Goal: Task Accomplishment & Management: Use online tool/utility

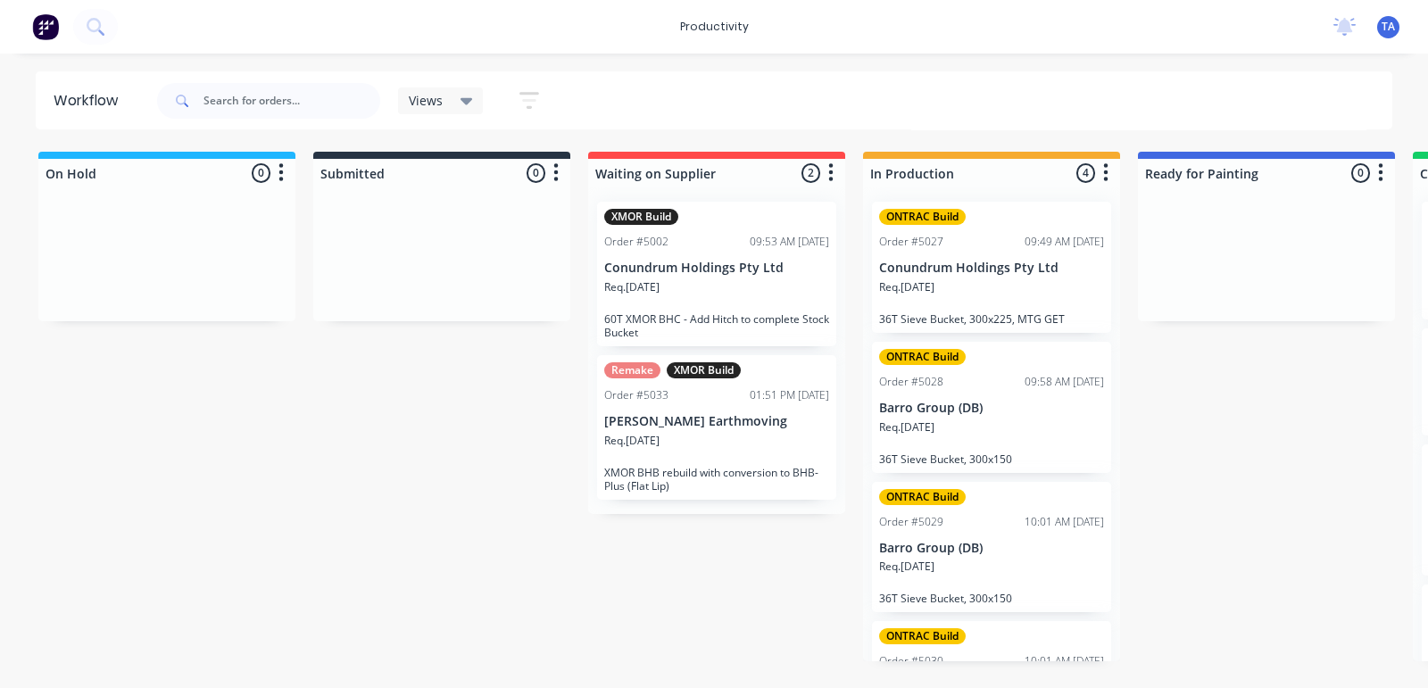
click at [1018, 428] on div "Req. [DATE]" at bounding box center [991, 435] width 225 height 30
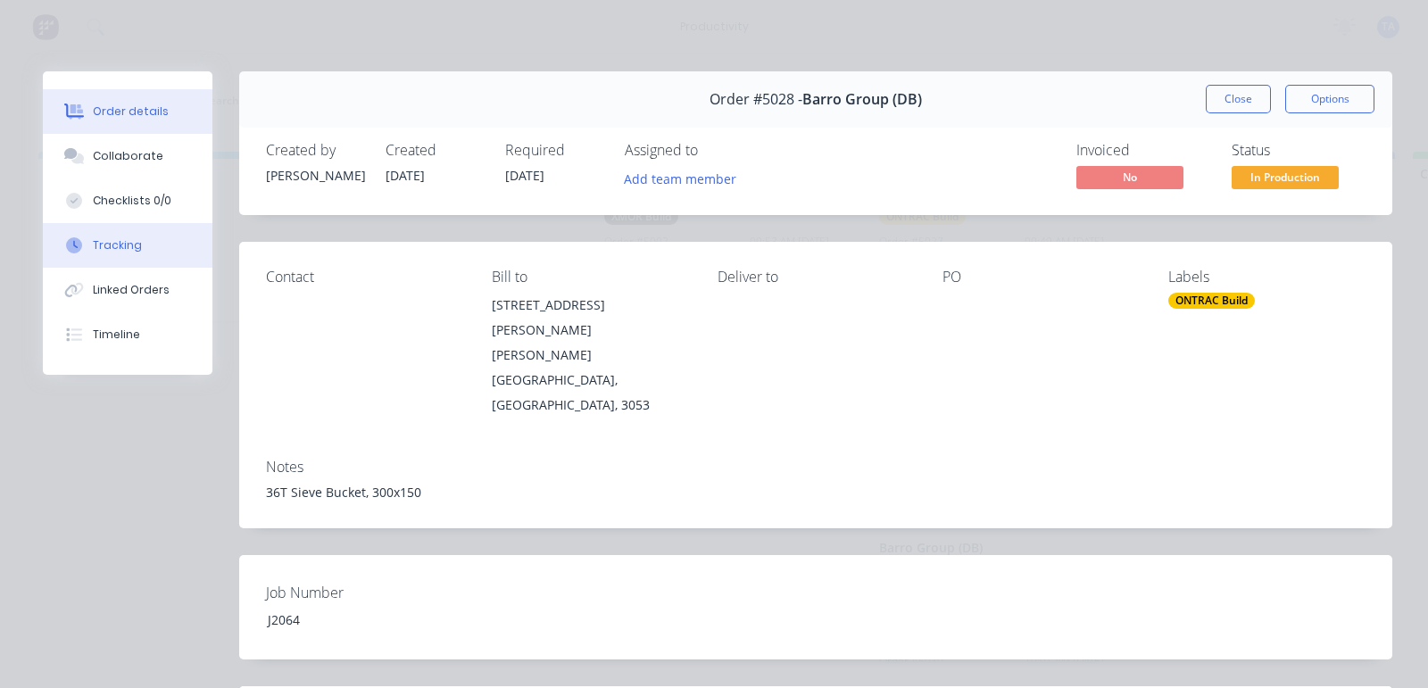
click at [129, 242] on div "Tracking" at bounding box center [117, 245] width 49 height 16
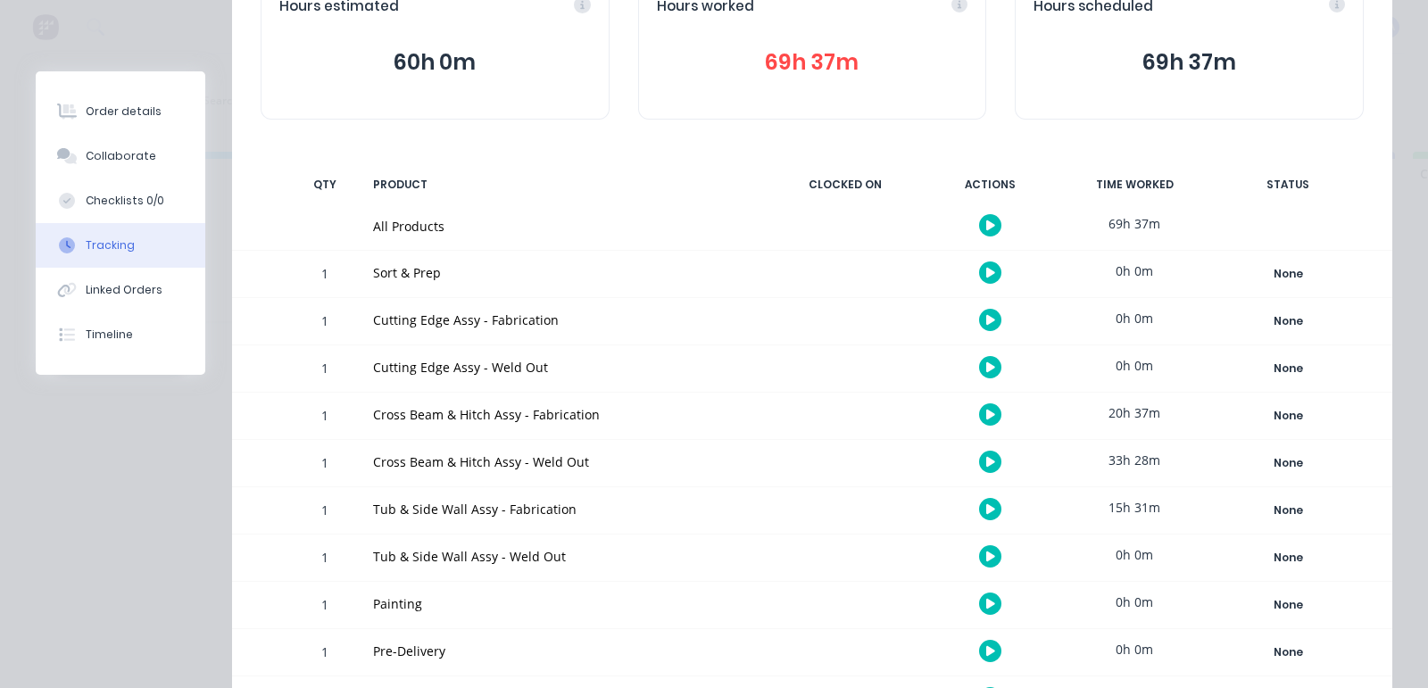
scroll to position [311, 0]
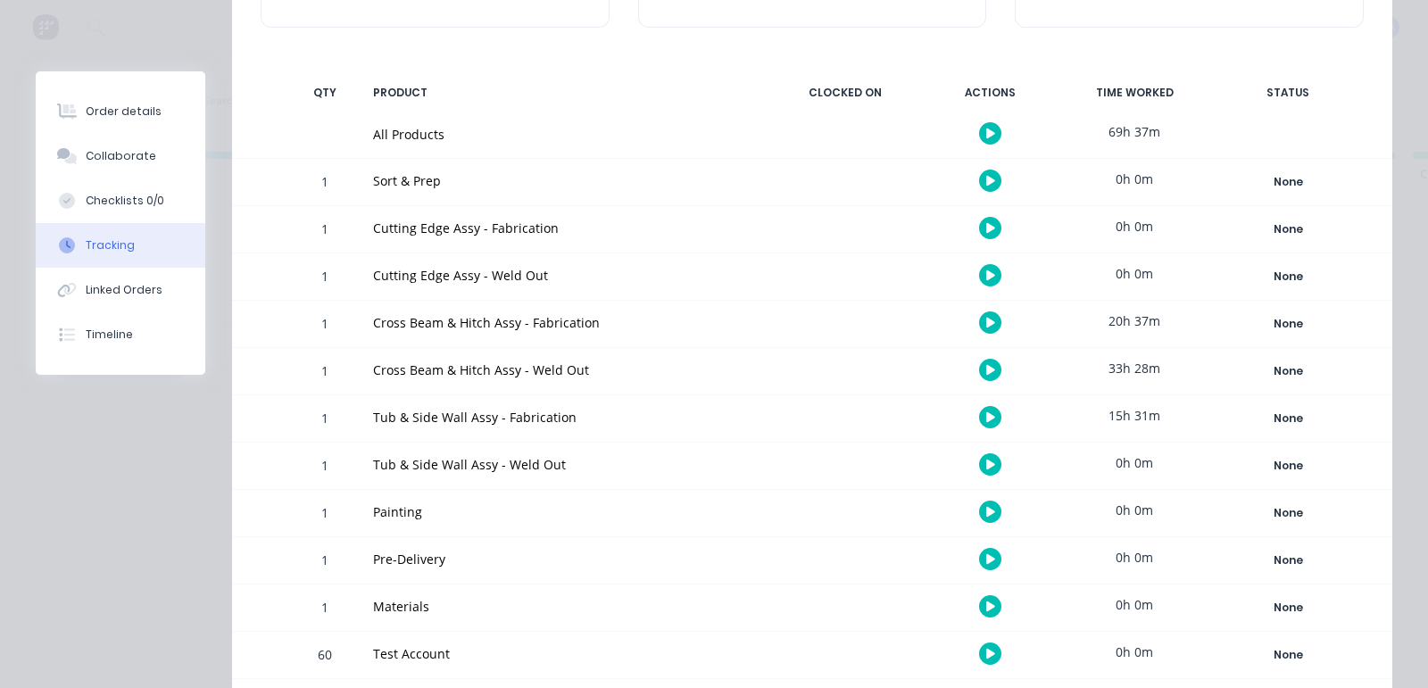
click at [979, 462] on button "button" at bounding box center [990, 465] width 22 height 22
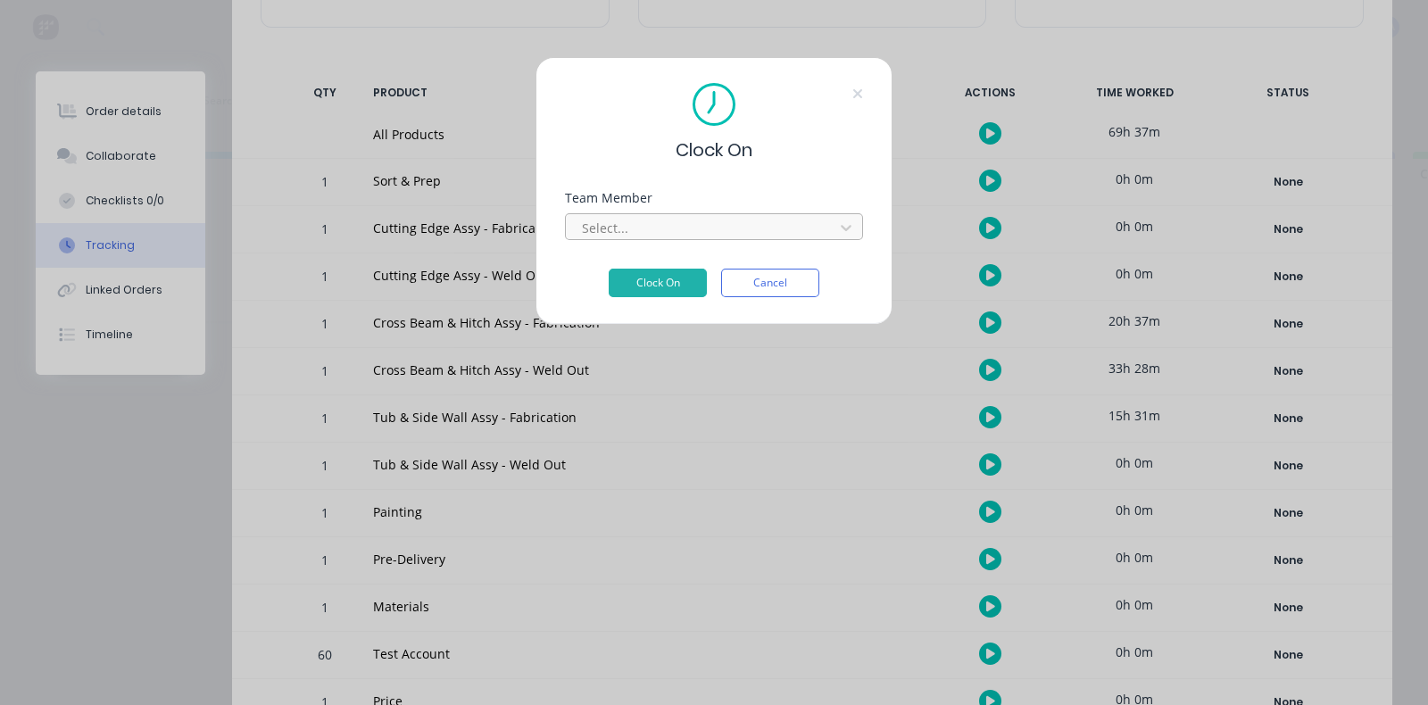
click at [654, 218] on div at bounding box center [702, 228] width 245 height 22
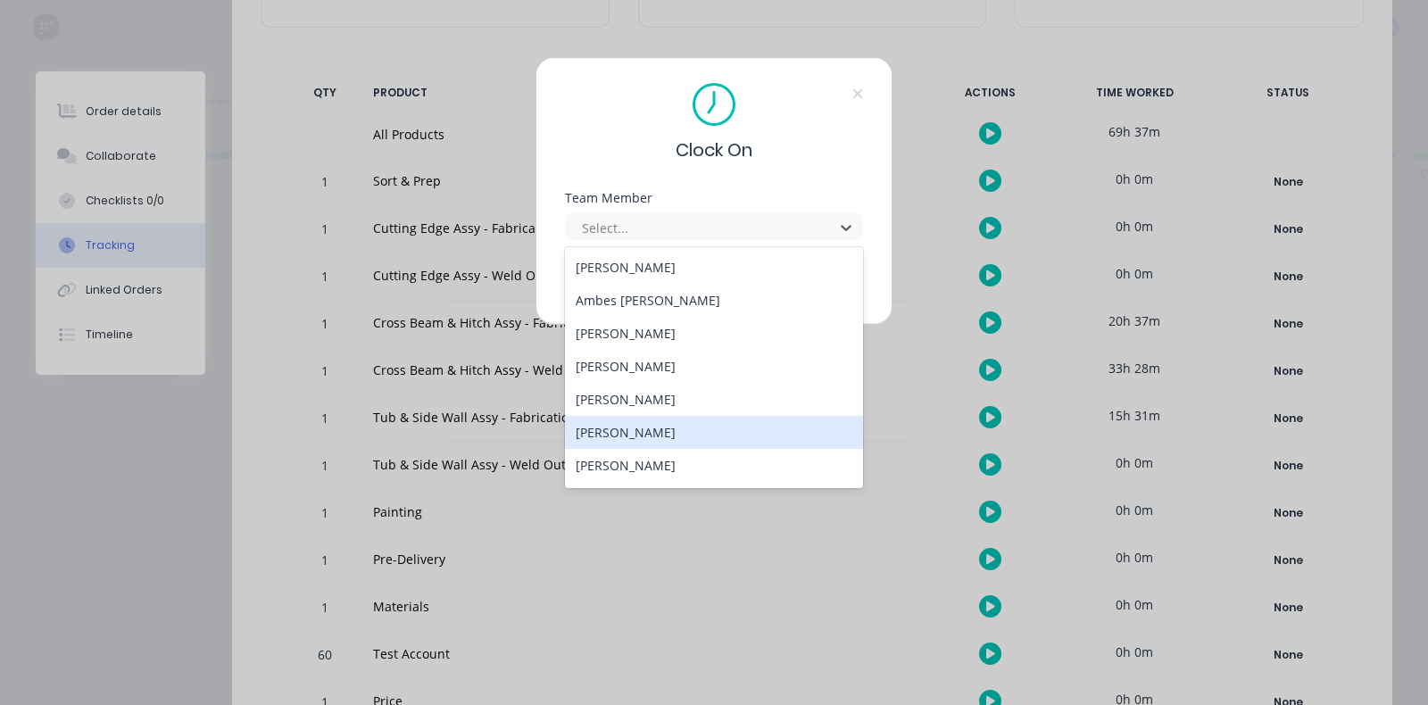
click at [649, 417] on div "[PERSON_NAME]" at bounding box center [714, 432] width 298 height 33
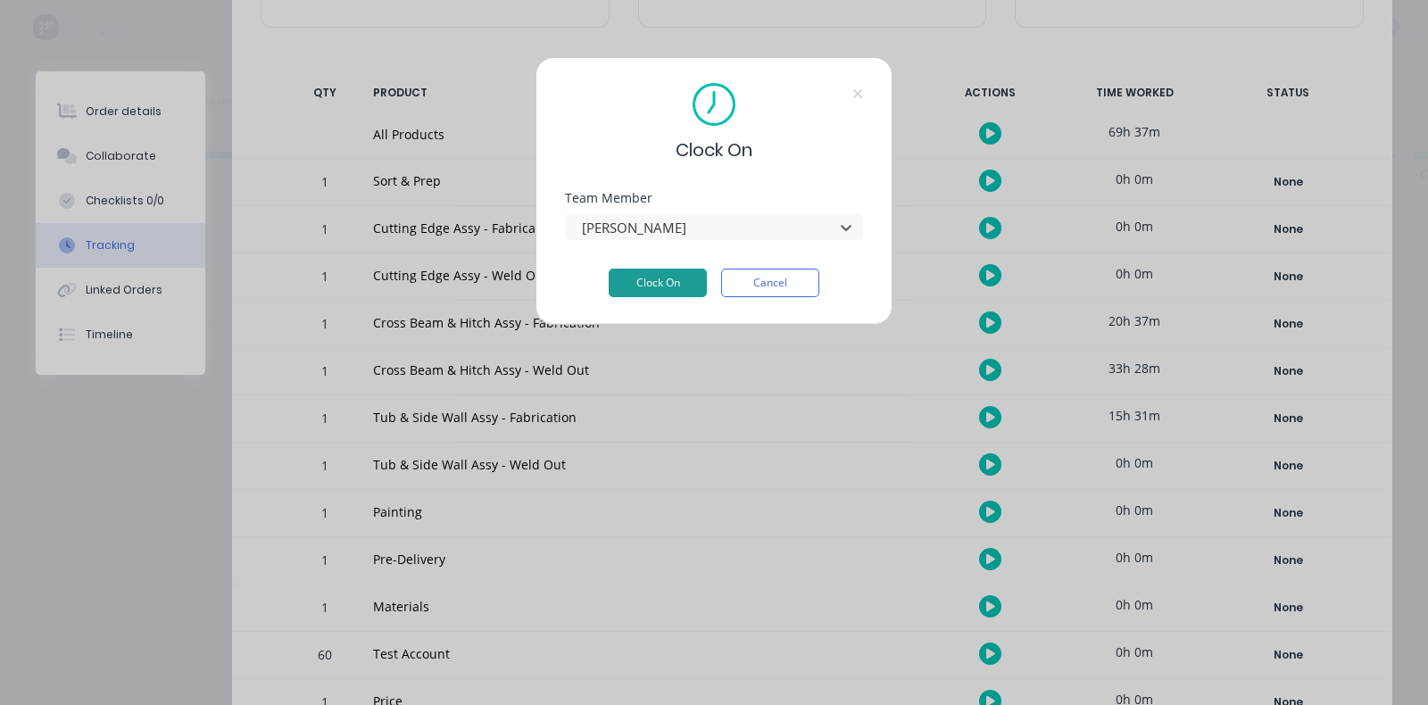
click at [654, 284] on button "Clock On" at bounding box center [658, 283] width 98 height 29
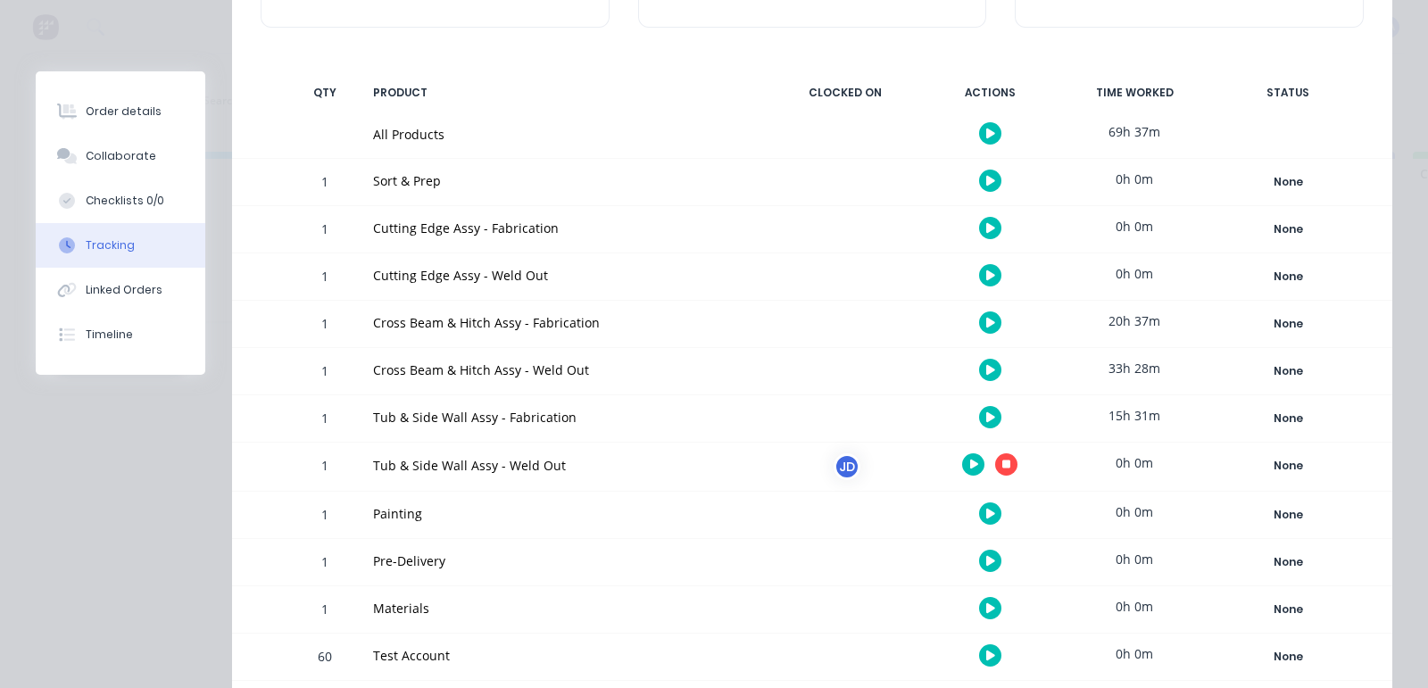
click at [995, 467] on button "button" at bounding box center [1006, 465] width 22 height 22
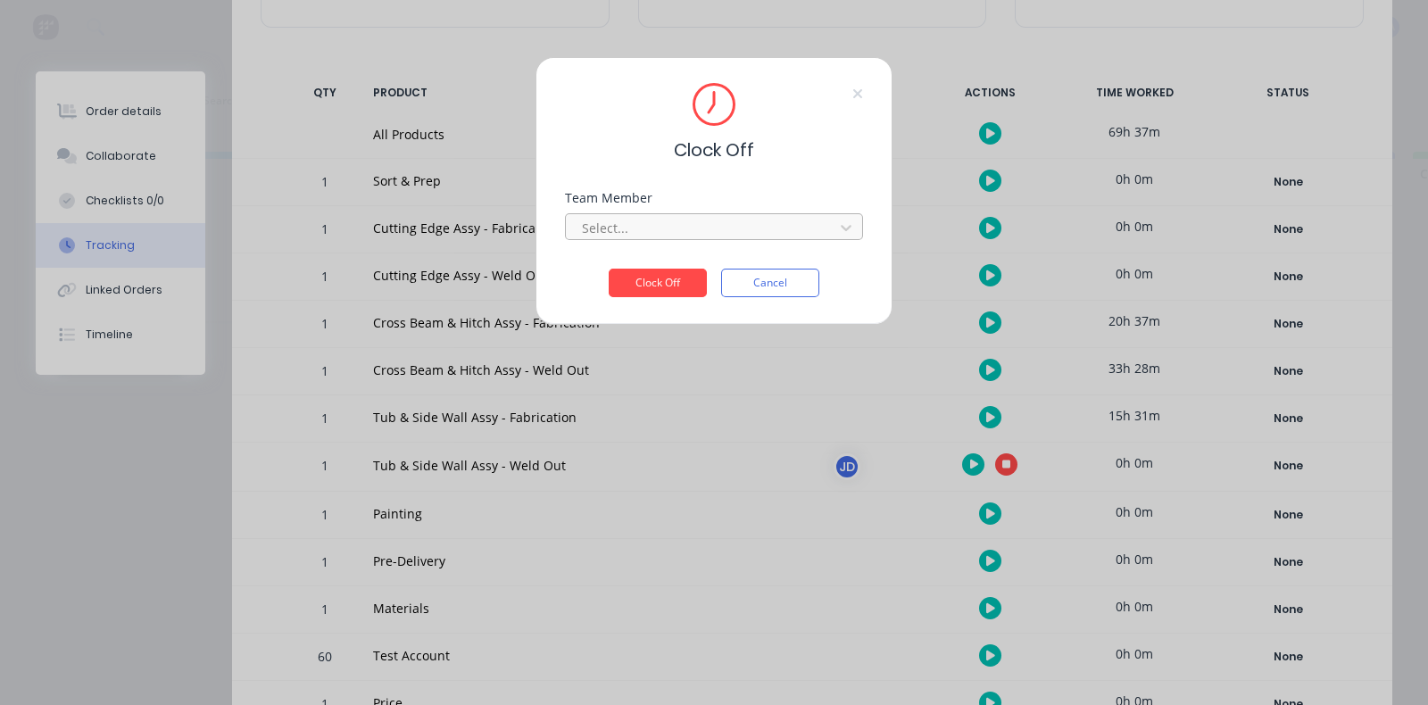
click at [744, 229] on div at bounding box center [702, 228] width 245 height 22
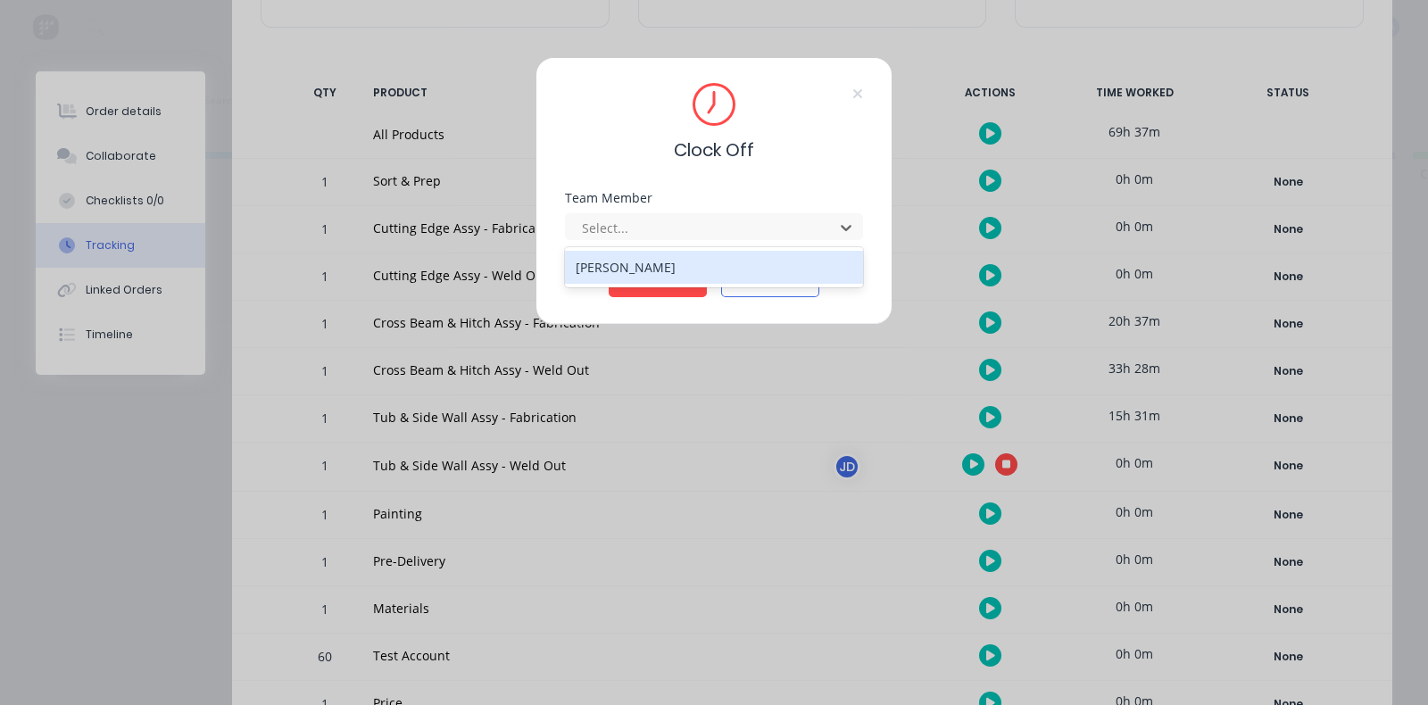
click at [666, 274] on div "[PERSON_NAME]" at bounding box center [714, 267] width 298 height 33
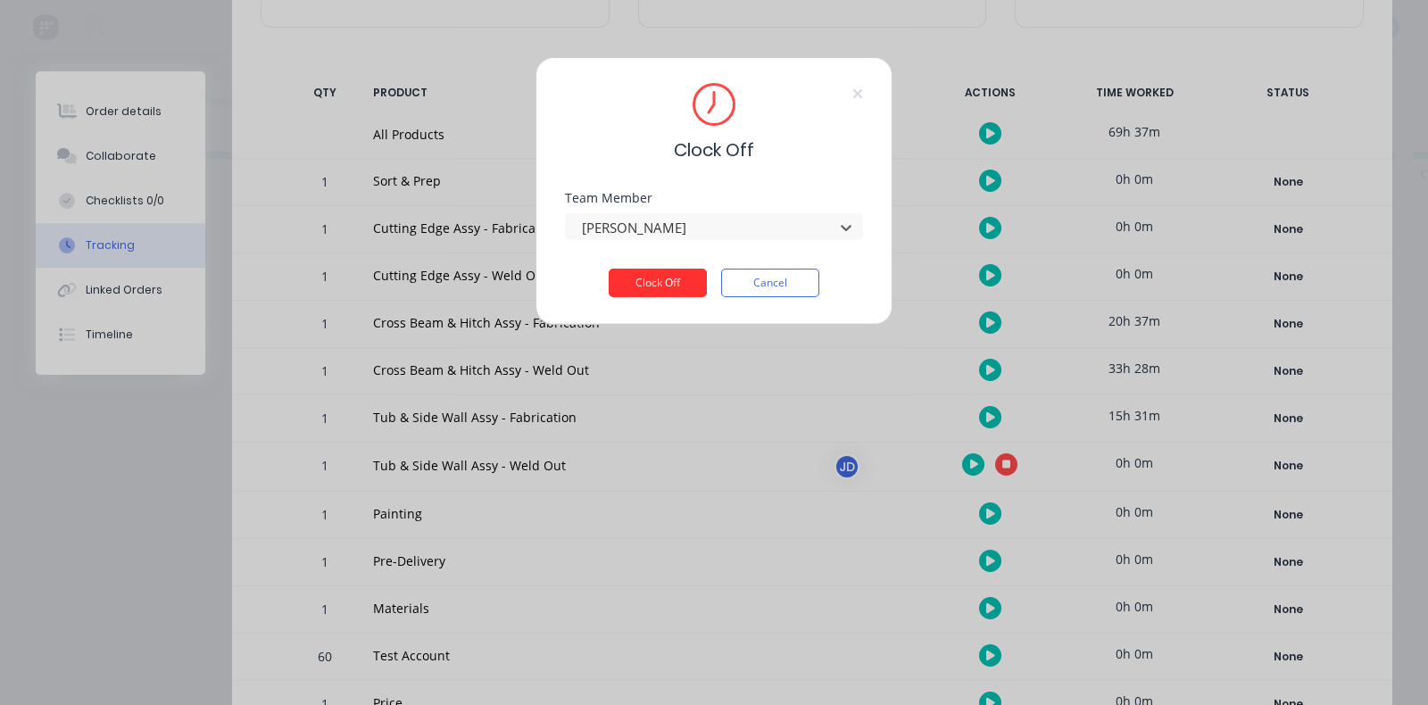
click at [666, 279] on button "Clock Off" at bounding box center [658, 283] width 98 height 29
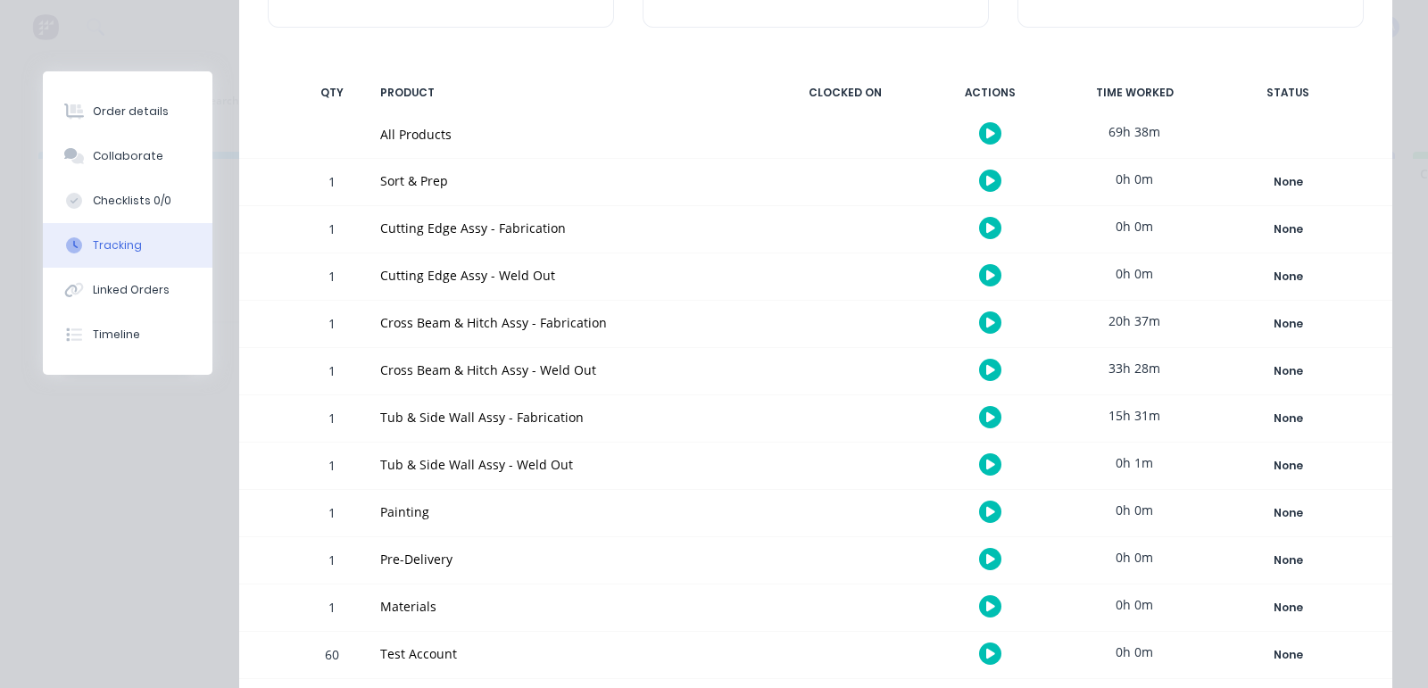
click at [987, 368] on icon "button" at bounding box center [991, 370] width 9 height 10
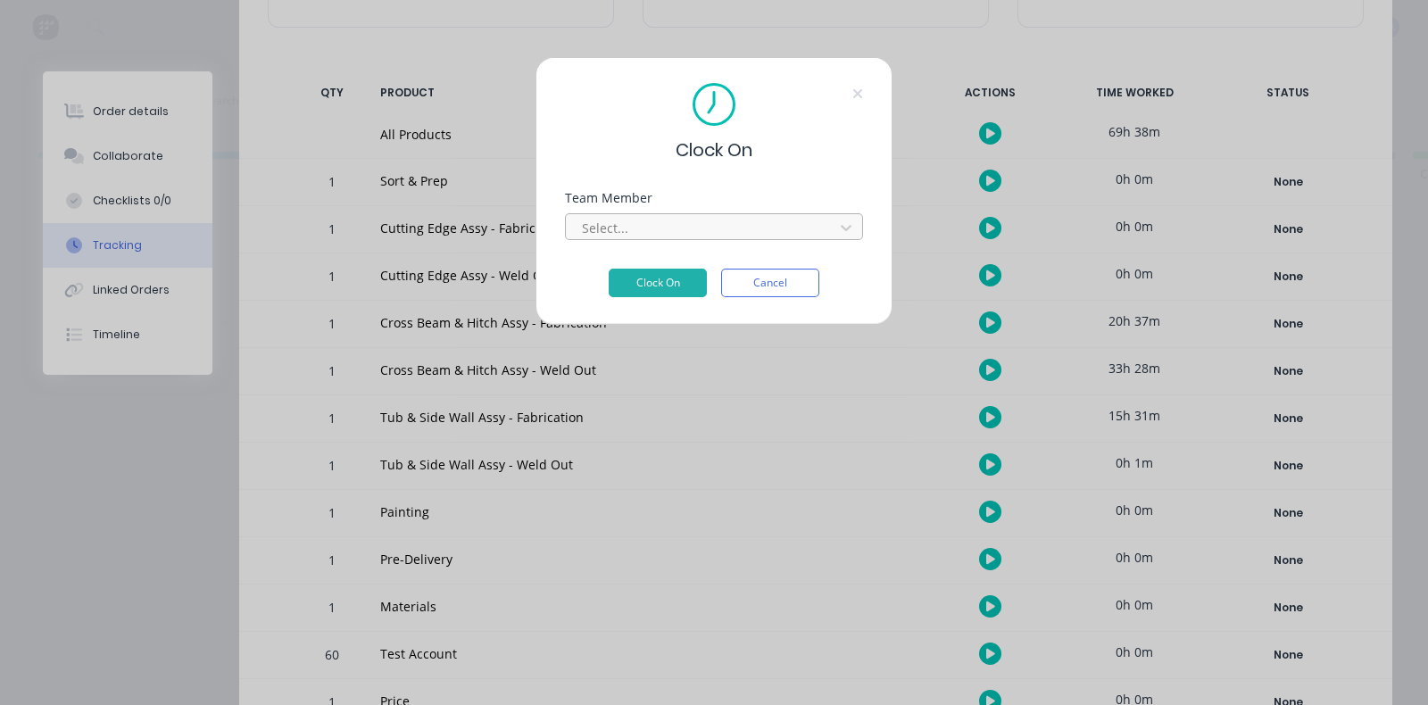
click at [769, 220] on div at bounding box center [702, 228] width 245 height 22
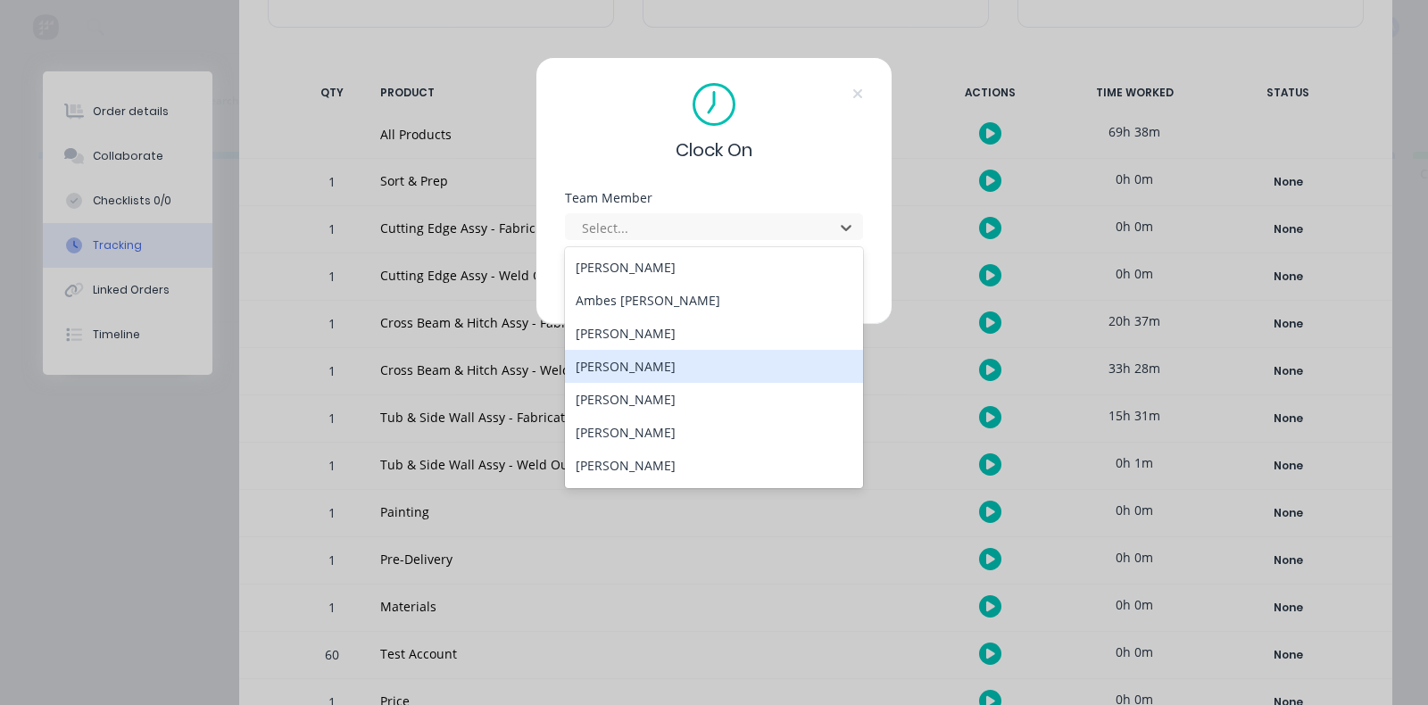
click at [647, 356] on div "[PERSON_NAME]" at bounding box center [714, 366] width 298 height 33
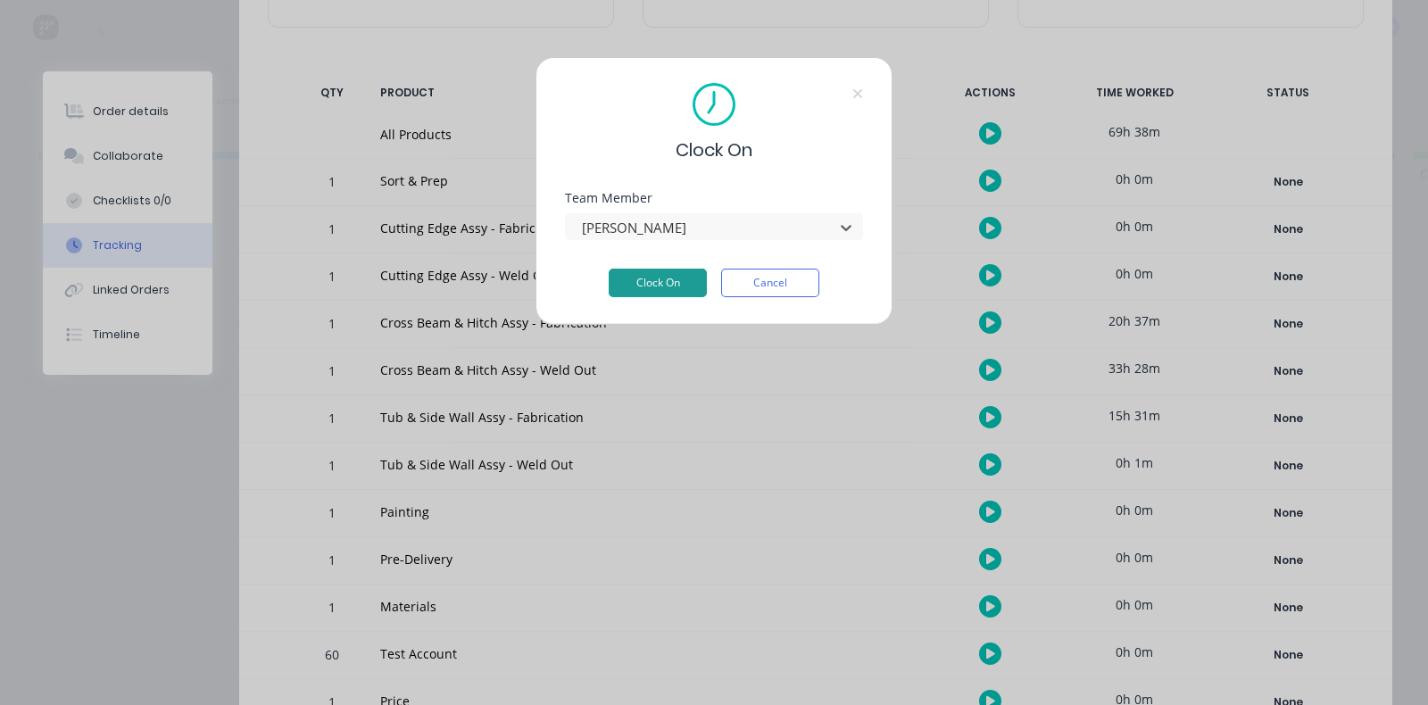
click at [645, 281] on button "Clock On" at bounding box center [658, 283] width 98 height 29
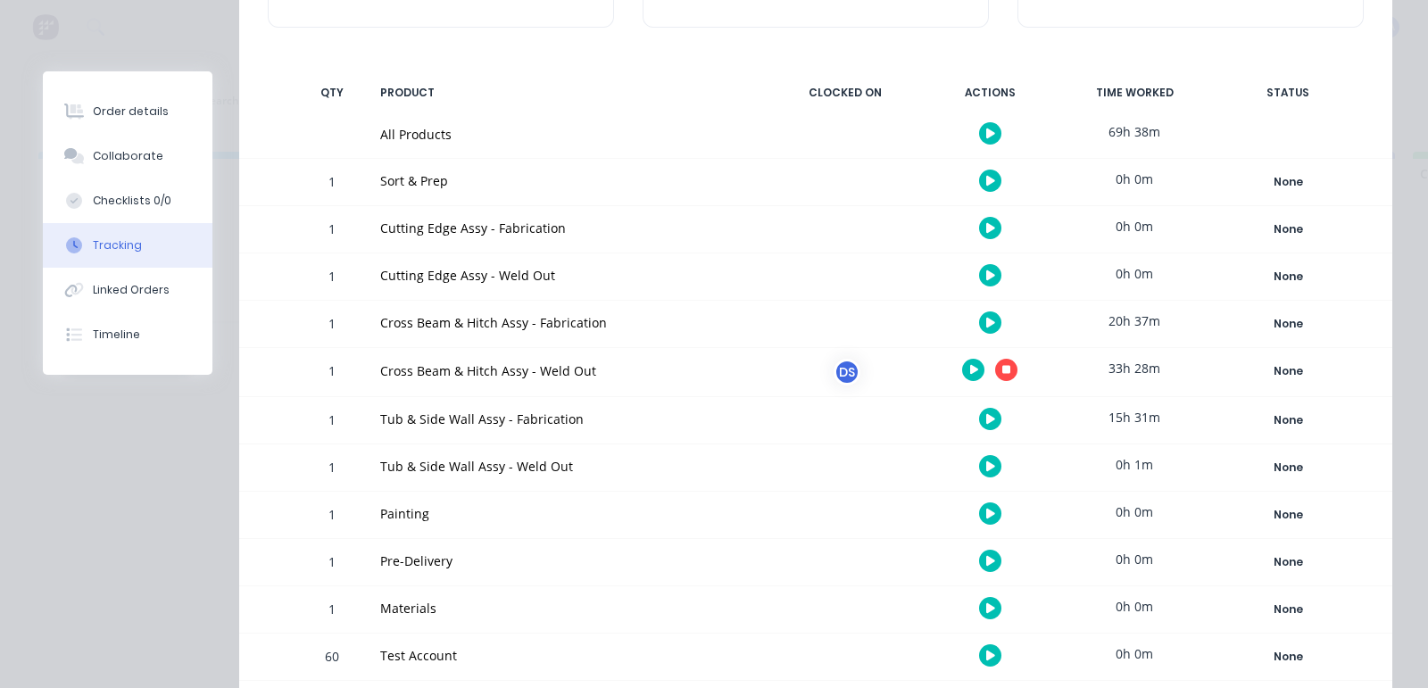
click at [987, 462] on icon "button" at bounding box center [991, 467] width 9 height 10
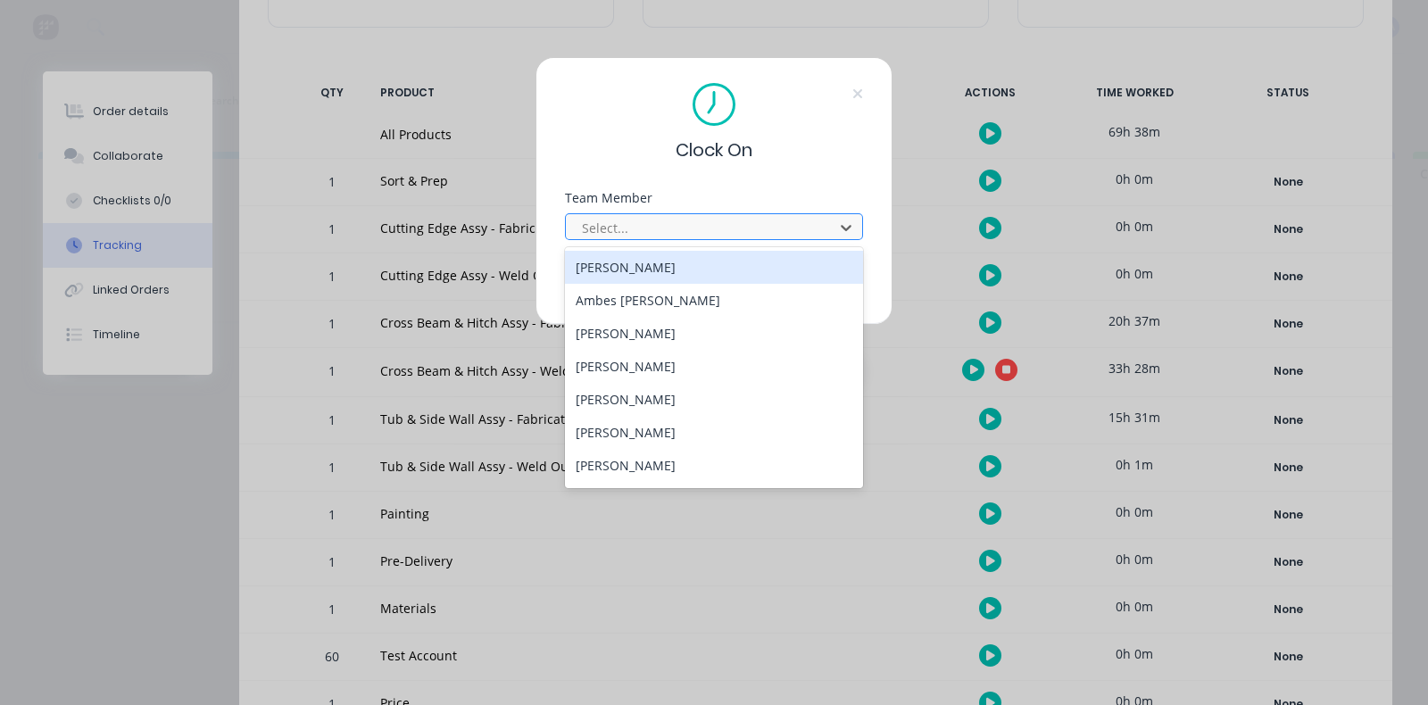
click at [685, 230] on div at bounding box center [702, 228] width 245 height 22
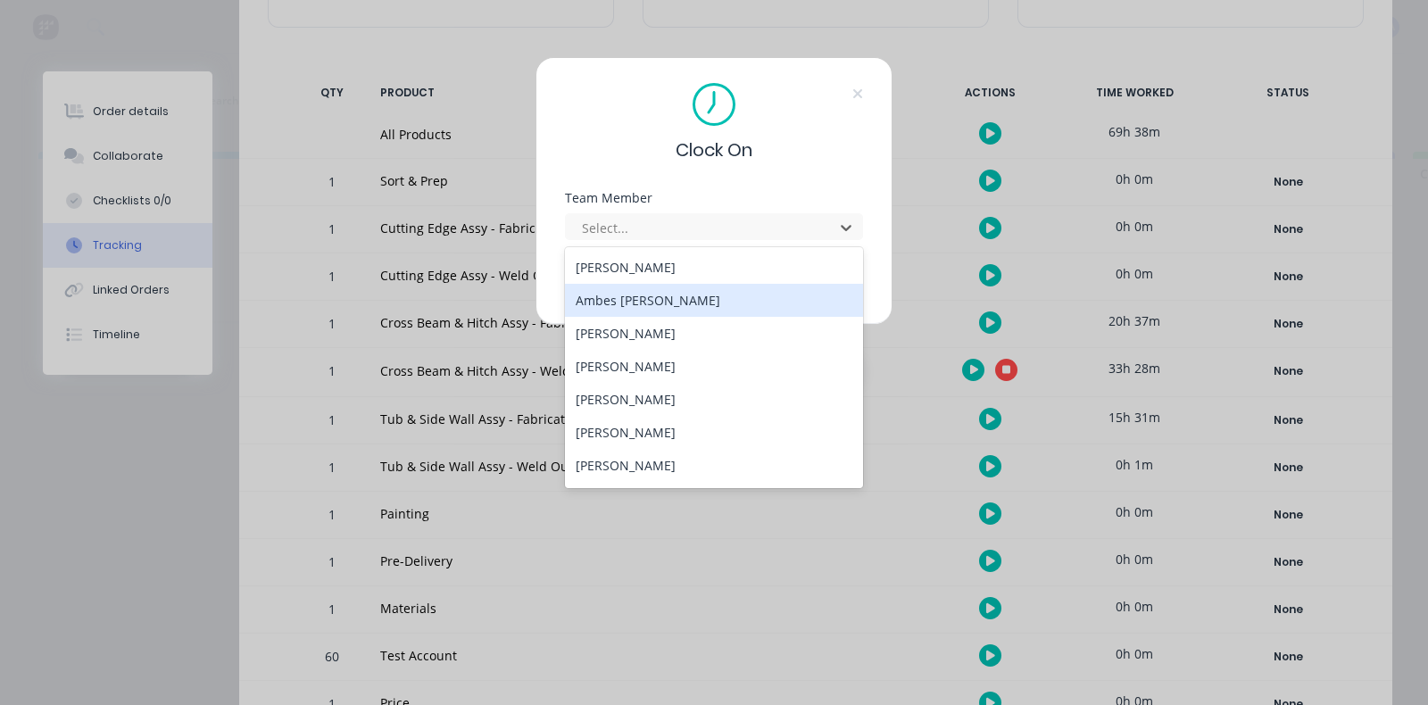
click at [677, 305] on div "Ambes [PERSON_NAME]" at bounding box center [714, 300] width 298 height 33
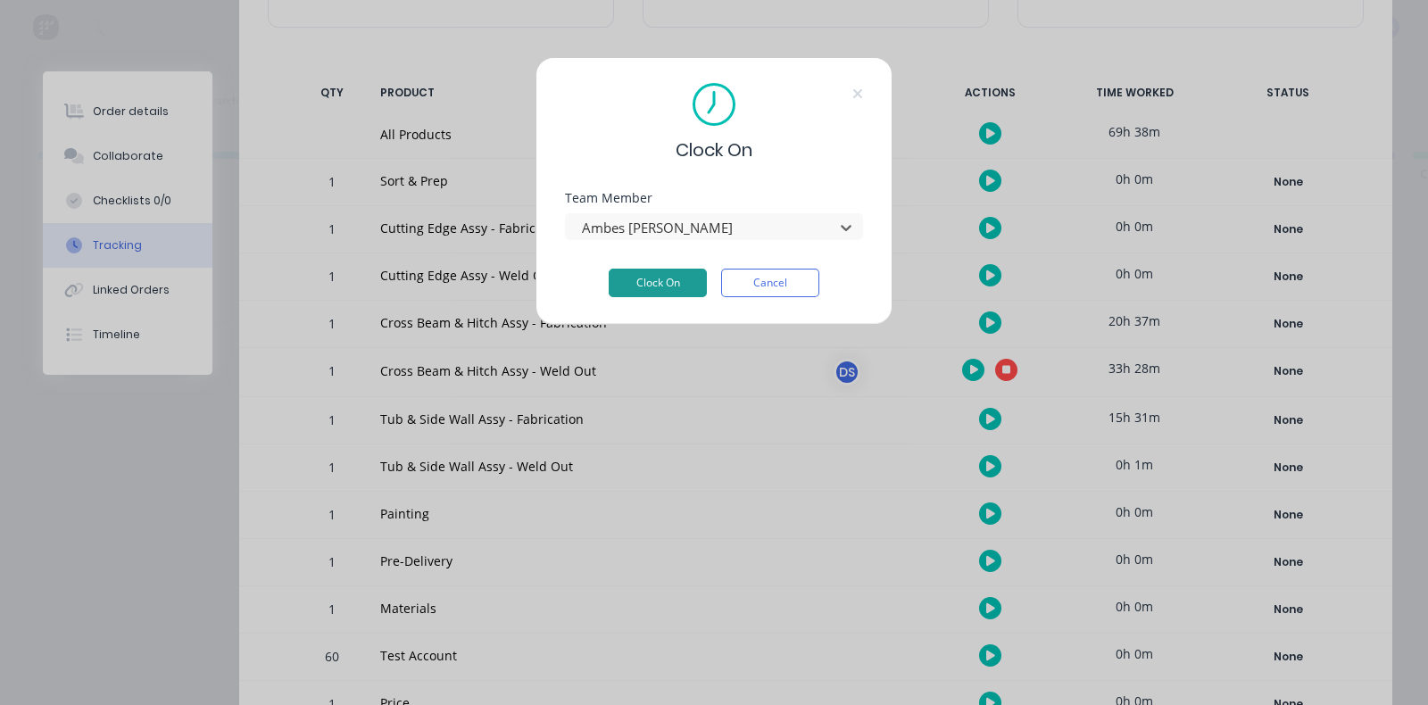
click at [674, 280] on button "Clock On" at bounding box center [658, 283] width 98 height 29
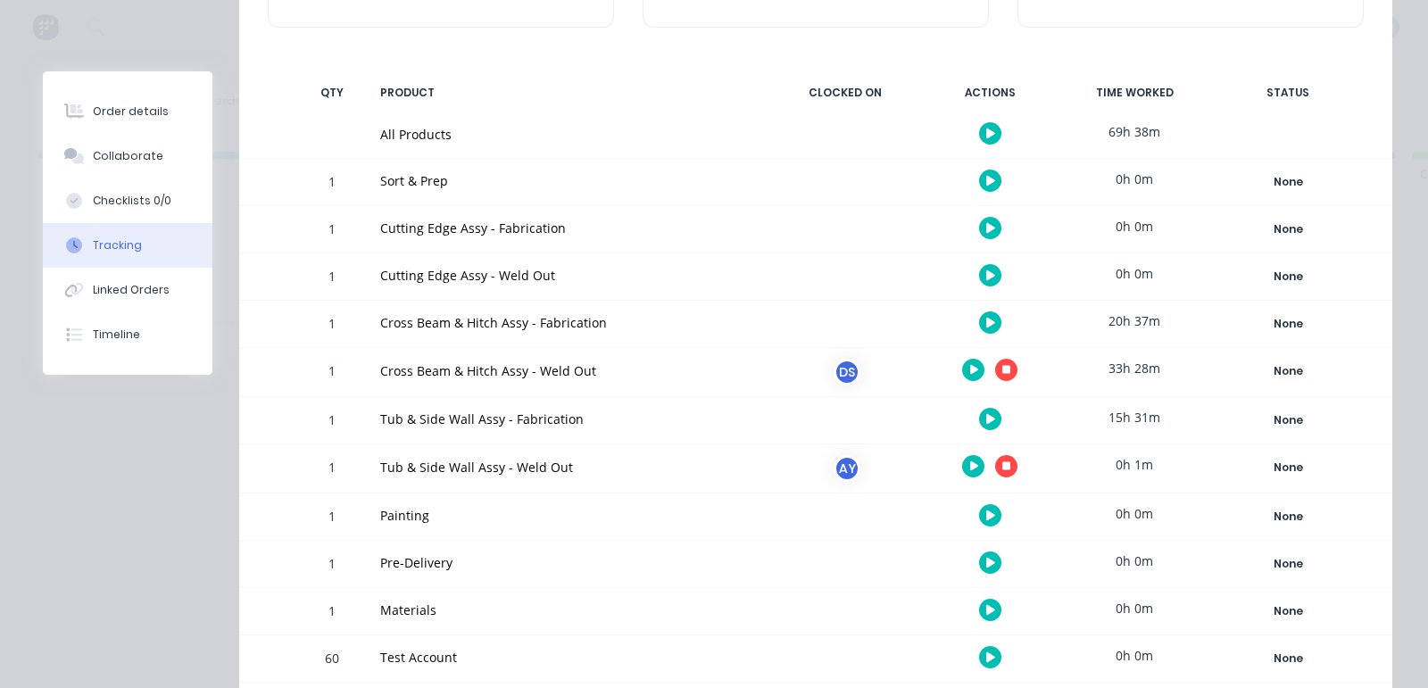
click at [964, 460] on button "button" at bounding box center [973, 466] width 22 height 22
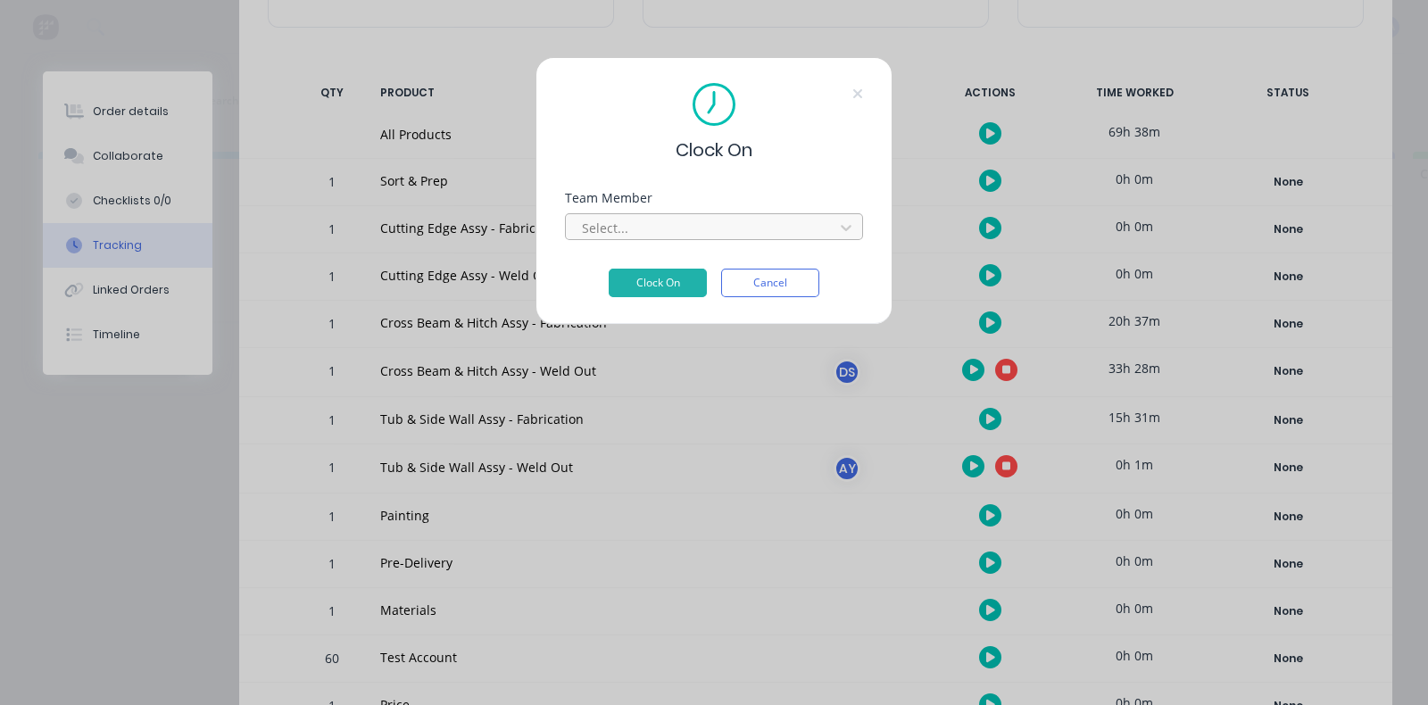
click at [678, 229] on div at bounding box center [702, 228] width 245 height 22
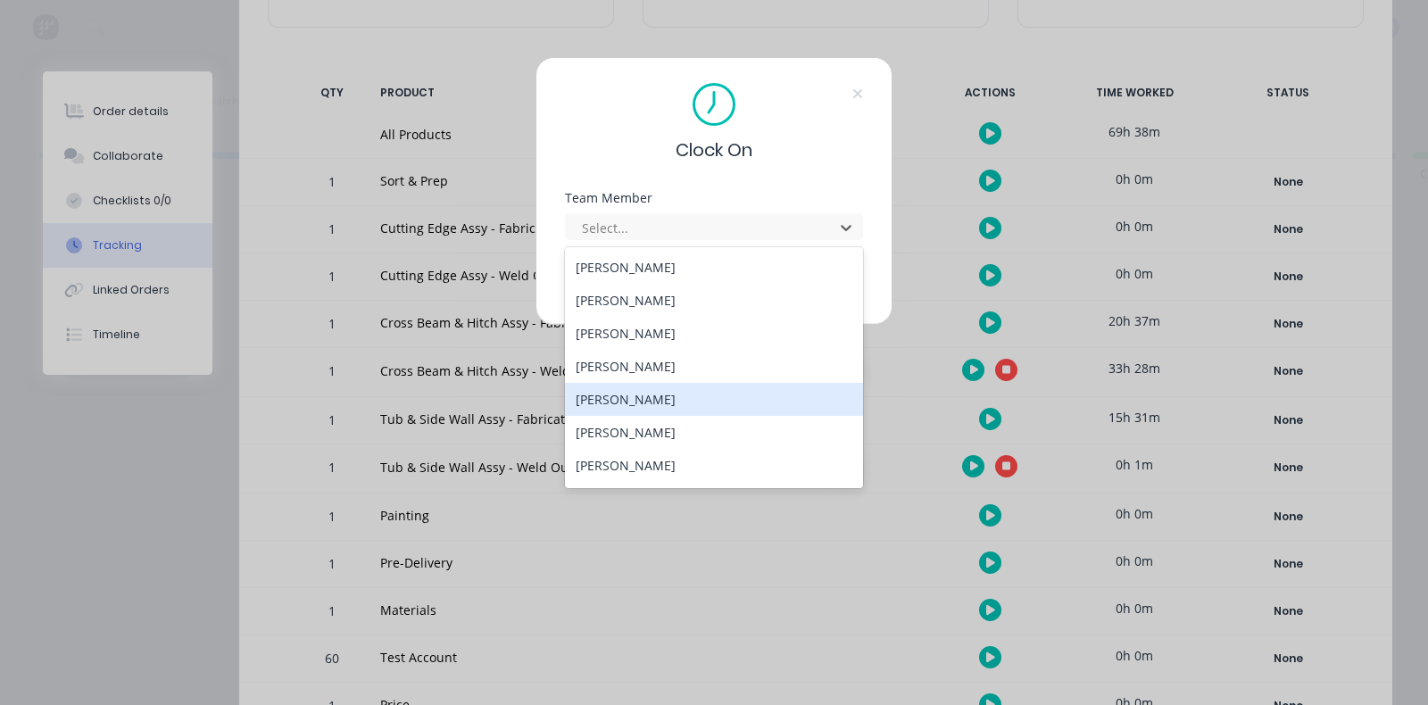
click at [660, 408] on div "[PERSON_NAME]" at bounding box center [714, 399] width 298 height 33
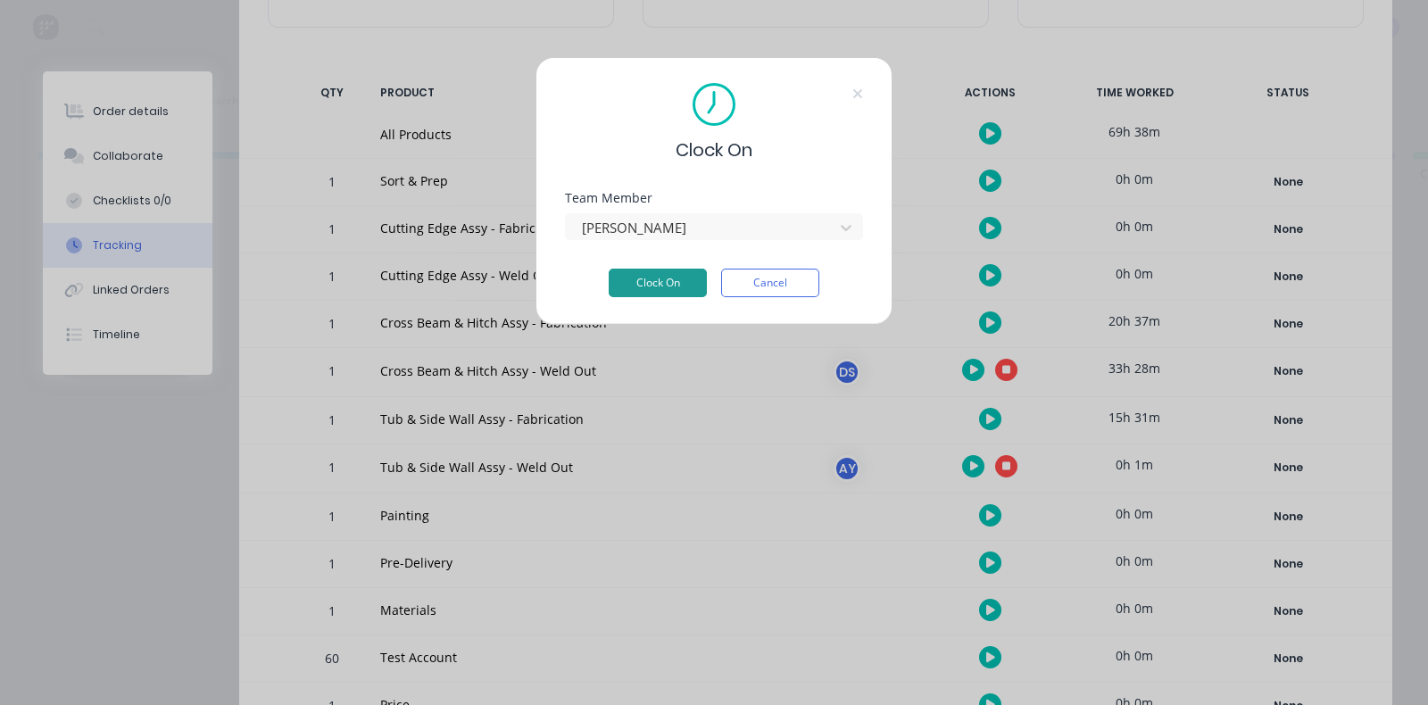
click at [664, 291] on button "Clock On" at bounding box center [658, 283] width 98 height 29
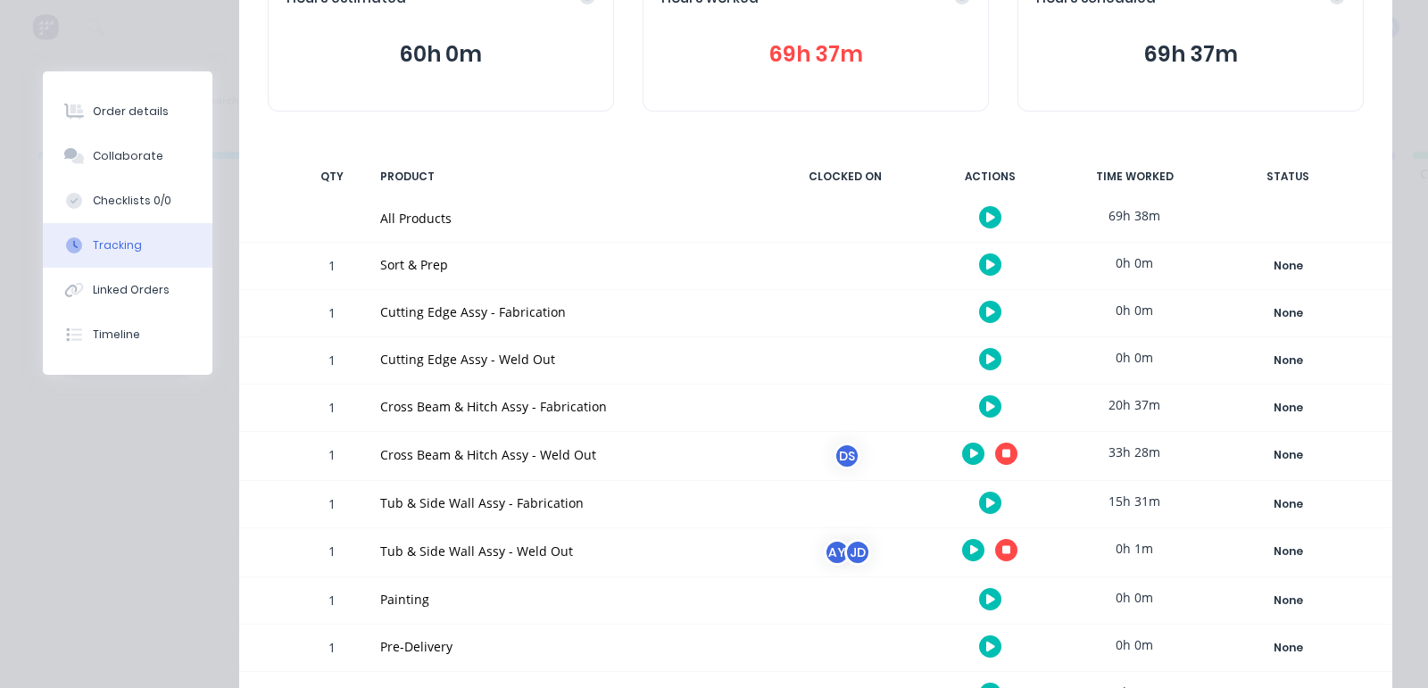
scroll to position [0, 0]
